Goal: Transaction & Acquisition: Book appointment/travel/reservation

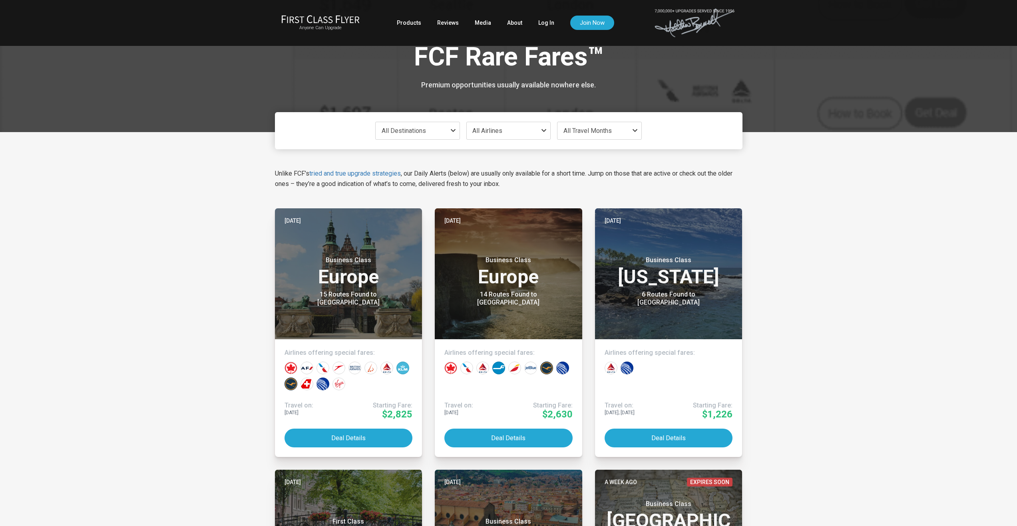
click at [450, 130] on span at bounding box center [455, 130] width 10 height 6
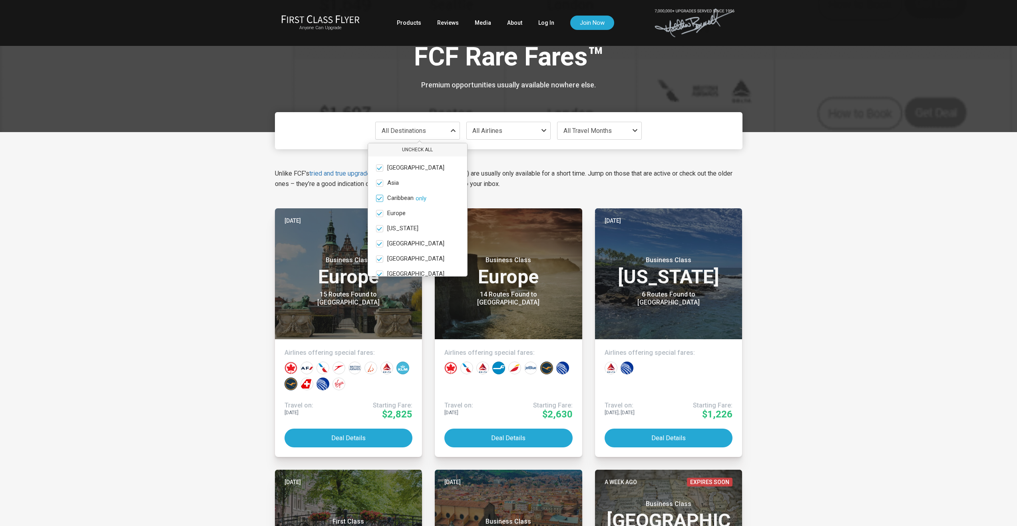
click at [381, 200] on span at bounding box center [379, 198] width 6 height 6
click at [0, 0] on input "Caribbean only" at bounding box center [0, 0] width 0 height 0
click at [380, 230] on span at bounding box center [379, 229] width 6 height 6
click at [0, 0] on input "[US_STATE] only" at bounding box center [0, 0] width 0 height 0
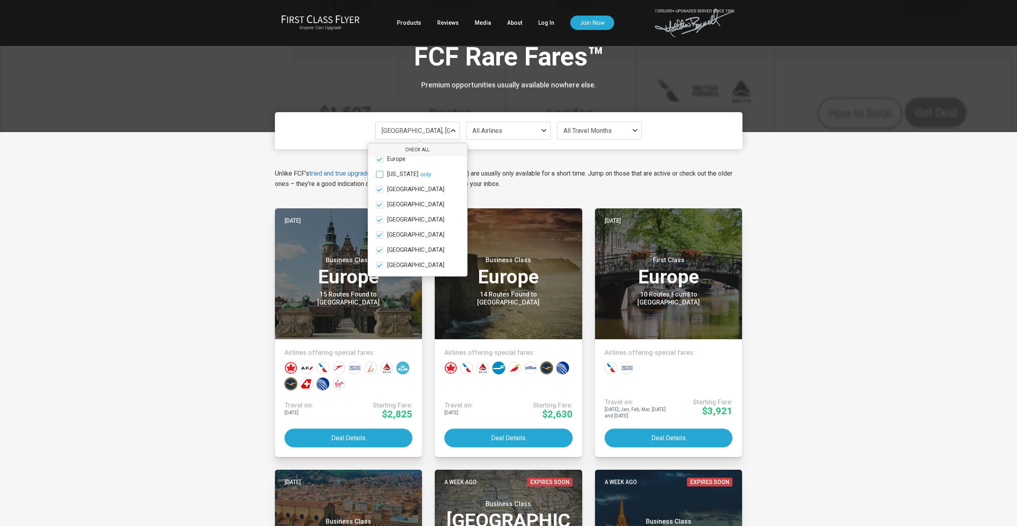
scroll to position [55, 0]
click at [379, 232] on span at bounding box center [379, 234] width 6 height 6
click at [0, 0] on input "[GEOGRAPHIC_DATA] only" at bounding box center [0, 0] width 0 height 0
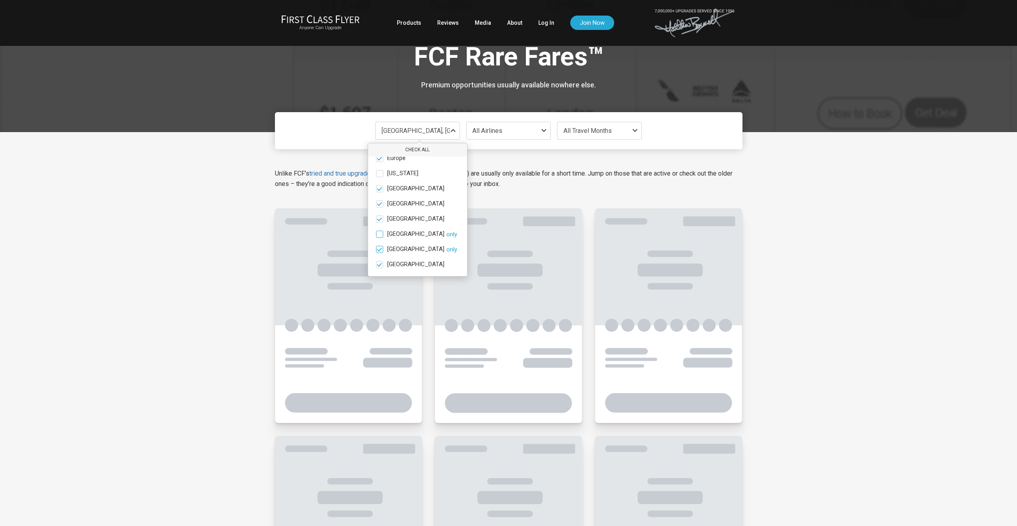
click at [379, 247] on span at bounding box center [379, 249] width 6 height 6
click at [0, 0] on input "[GEOGRAPHIC_DATA] only" at bounding box center [0, 0] width 0 height 0
click at [381, 262] on span at bounding box center [379, 265] width 6 height 6
click at [0, 0] on input "[GEOGRAPHIC_DATA] only" at bounding box center [0, 0] width 0 height 0
click at [379, 208] on ul "[GEOGRAPHIC_DATA] only [GEOGRAPHIC_DATA] only [GEOGRAPHIC_DATA] only [GEOGRAPHI…" at bounding box center [417, 188] width 99 height 175
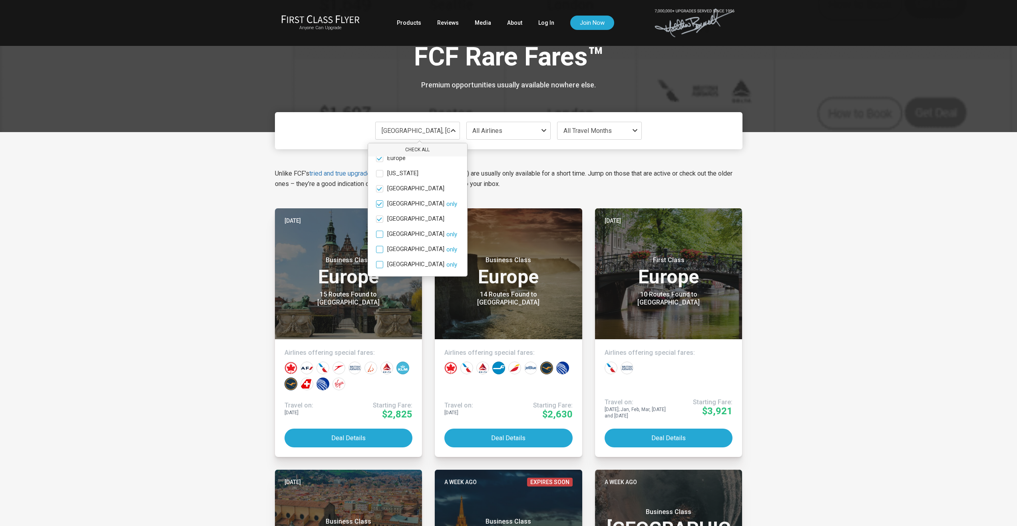
click at [379, 205] on span at bounding box center [379, 204] width 6 height 6
click at [0, 0] on input "[GEOGRAPHIC_DATA] only" at bounding box center [0, 0] width 0 height 0
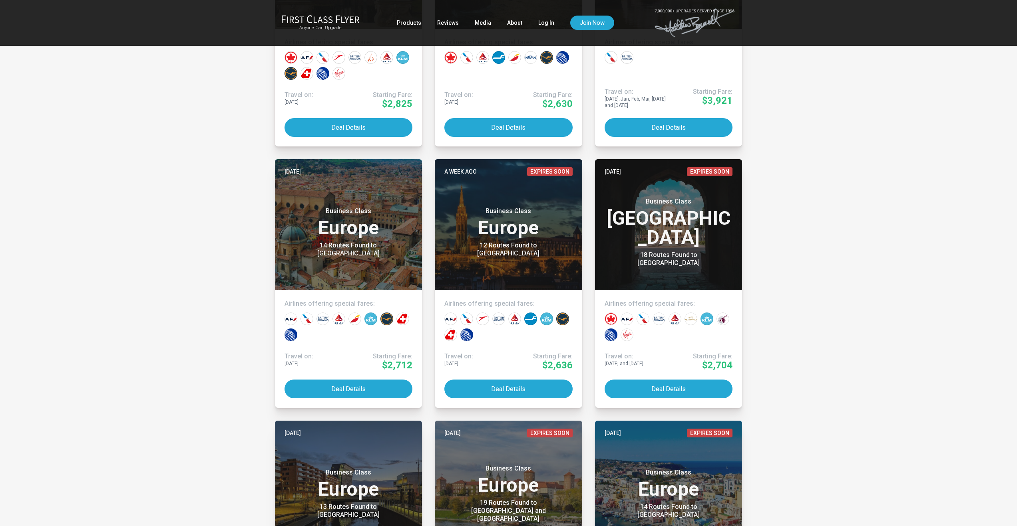
scroll to position [301, 0]
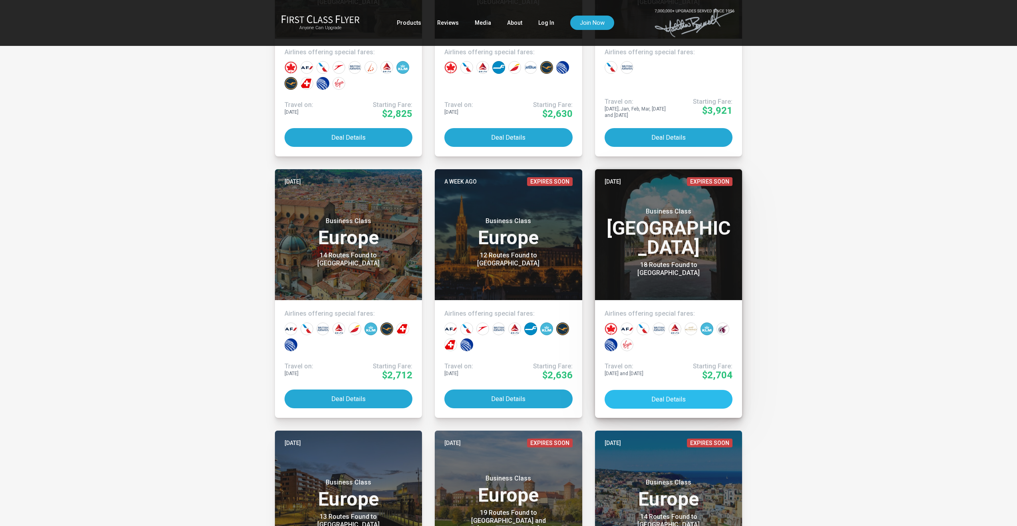
click at [685, 396] on button "Deal Details" at bounding box center [668, 399] width 128 height 19
